Goal: Task Accomplishment & Management: Use online tool/utility

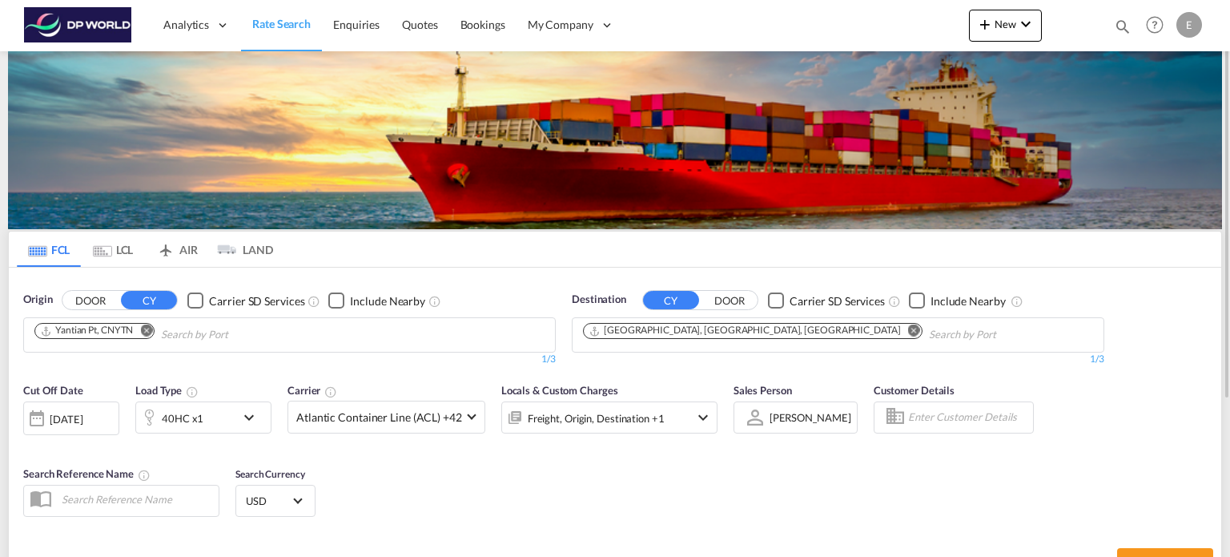
scroll to position [220, 0]
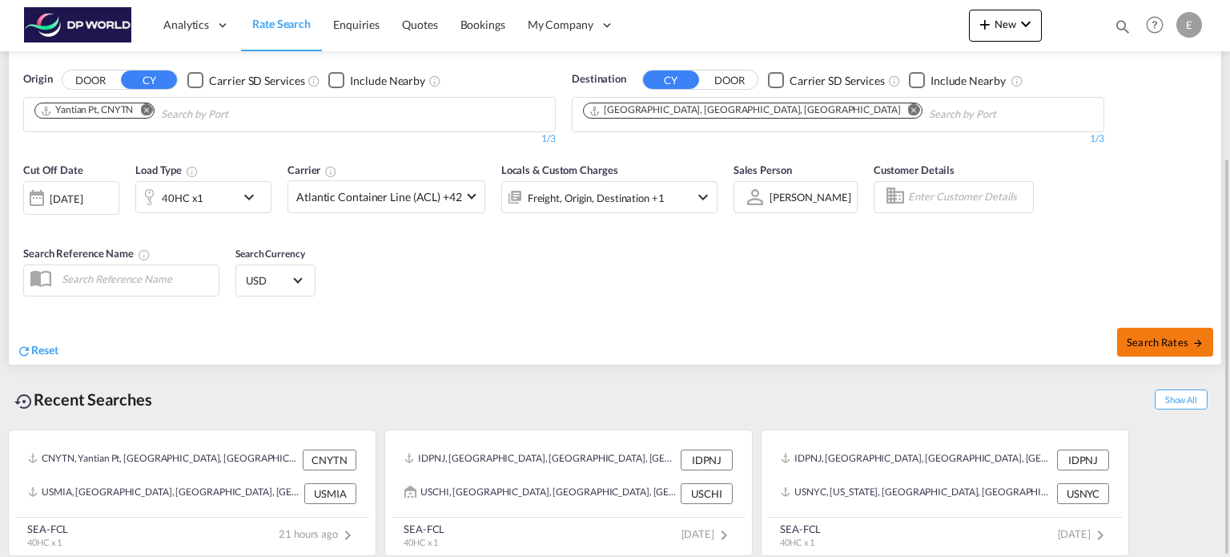
click at [1137, 344] on span "Search Rates" at bounding box center [1165, 342] width 77 height 13
type input "CNYTN to USMIA / [DATE]"
